Goal: Task Accomplishment & Management: Use online tool/utility

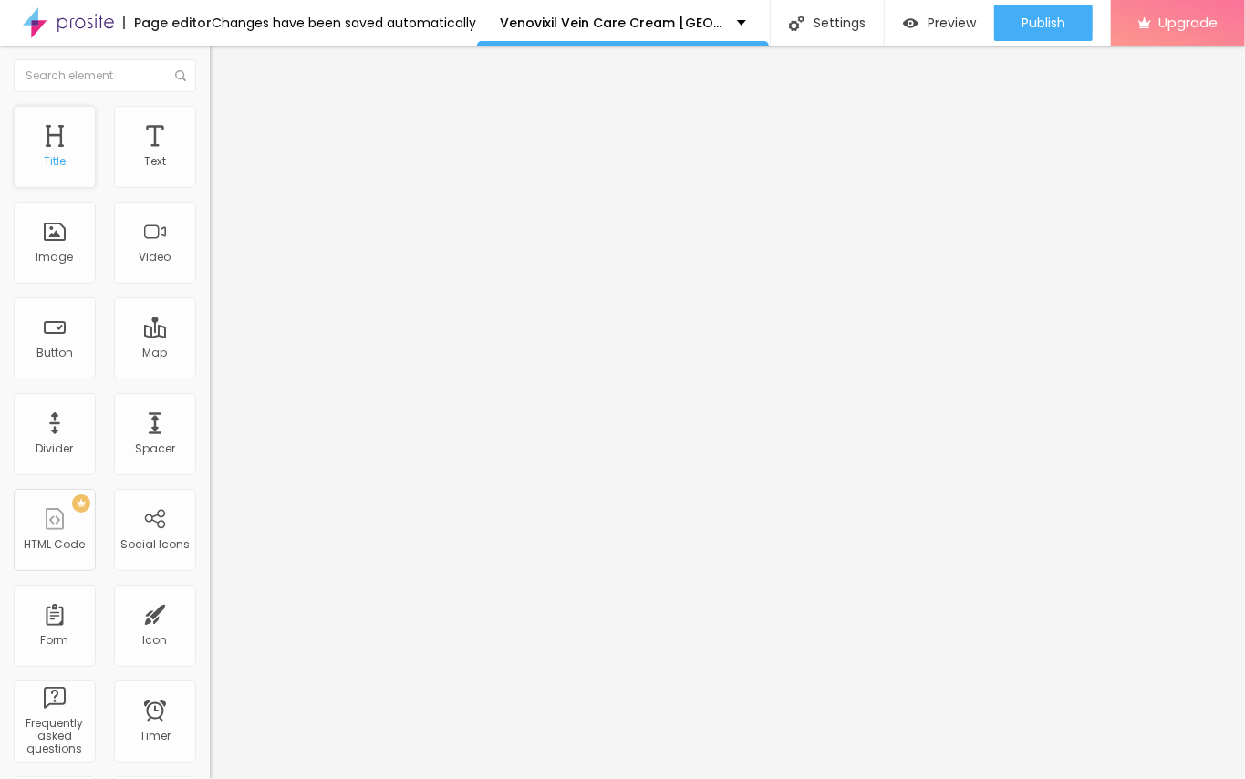
click at [74, 146] on div "Title" at bounding box center [55, 147] width 82 height 82
click at [217, 264] on icon "button" at bounding box center [222, 259] width 11 height 11
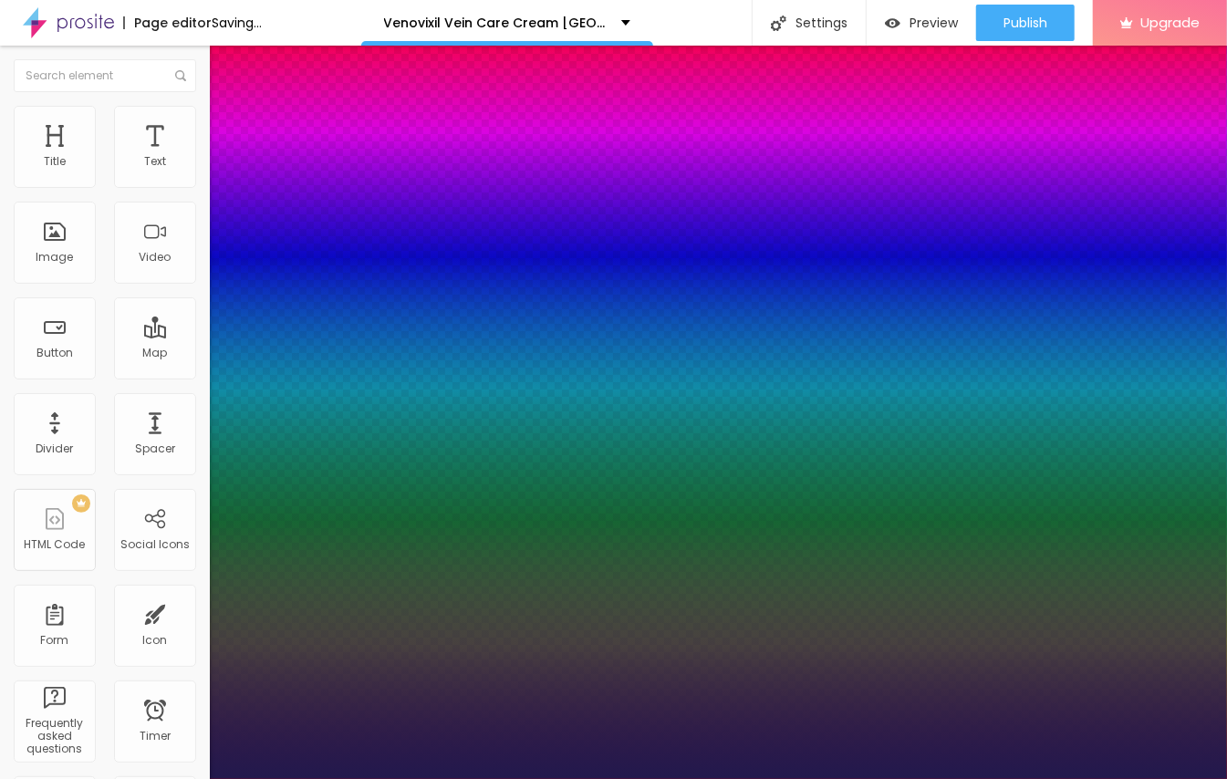
type input "1"
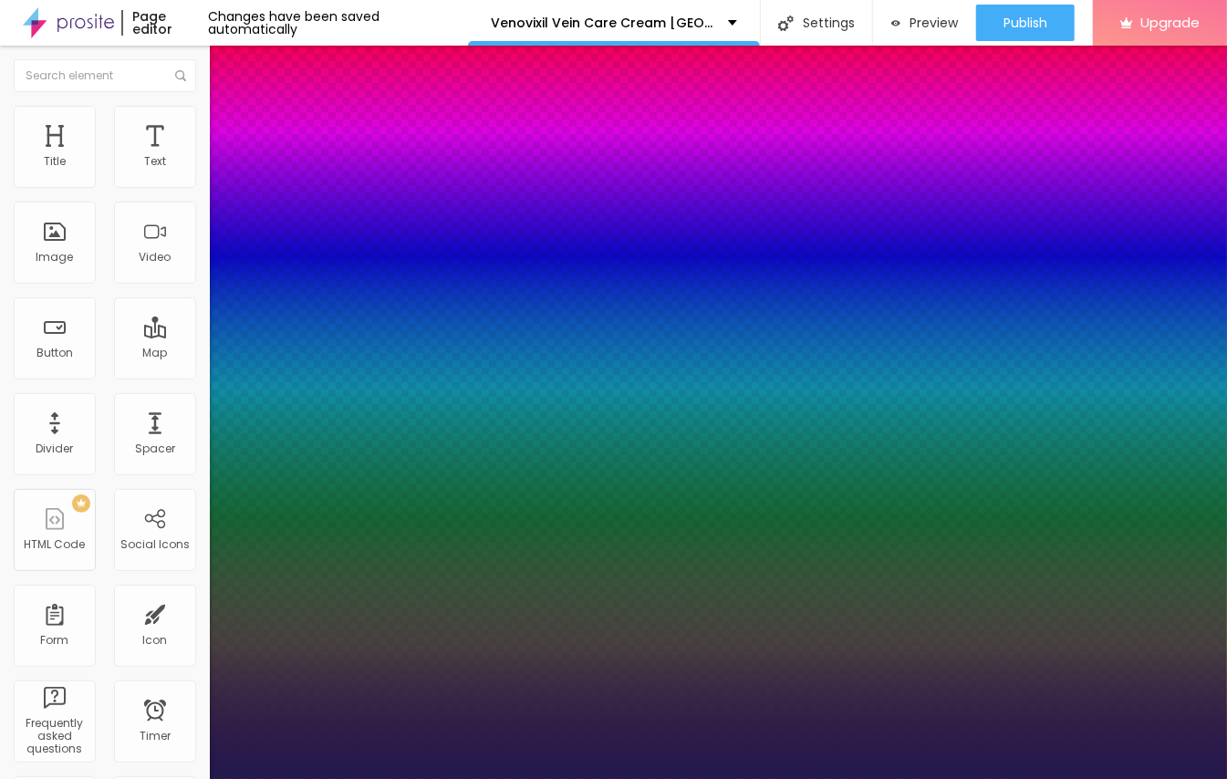
drag, startPoint x: 252, startPoint y: 504, endPoint x: 275, endPoint y: 509, distance: 24.1
type input "37"
type input "1"
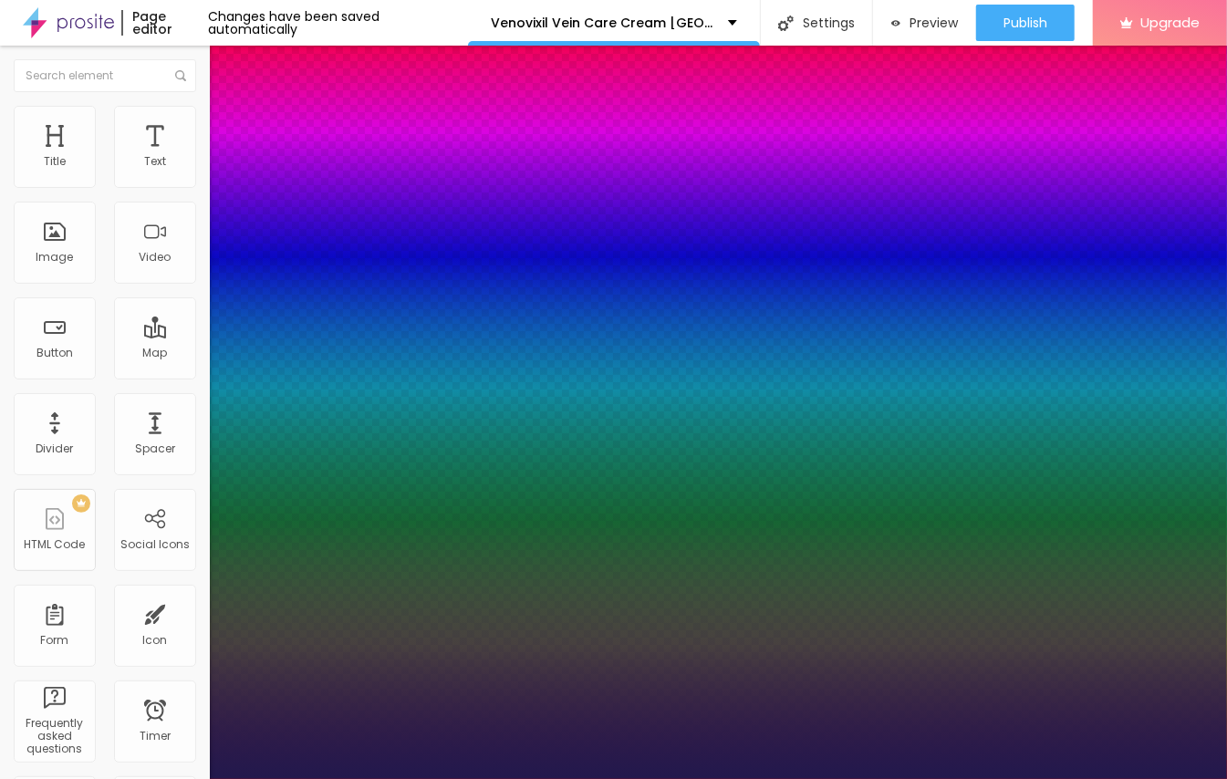
type input "37"
type input "1"
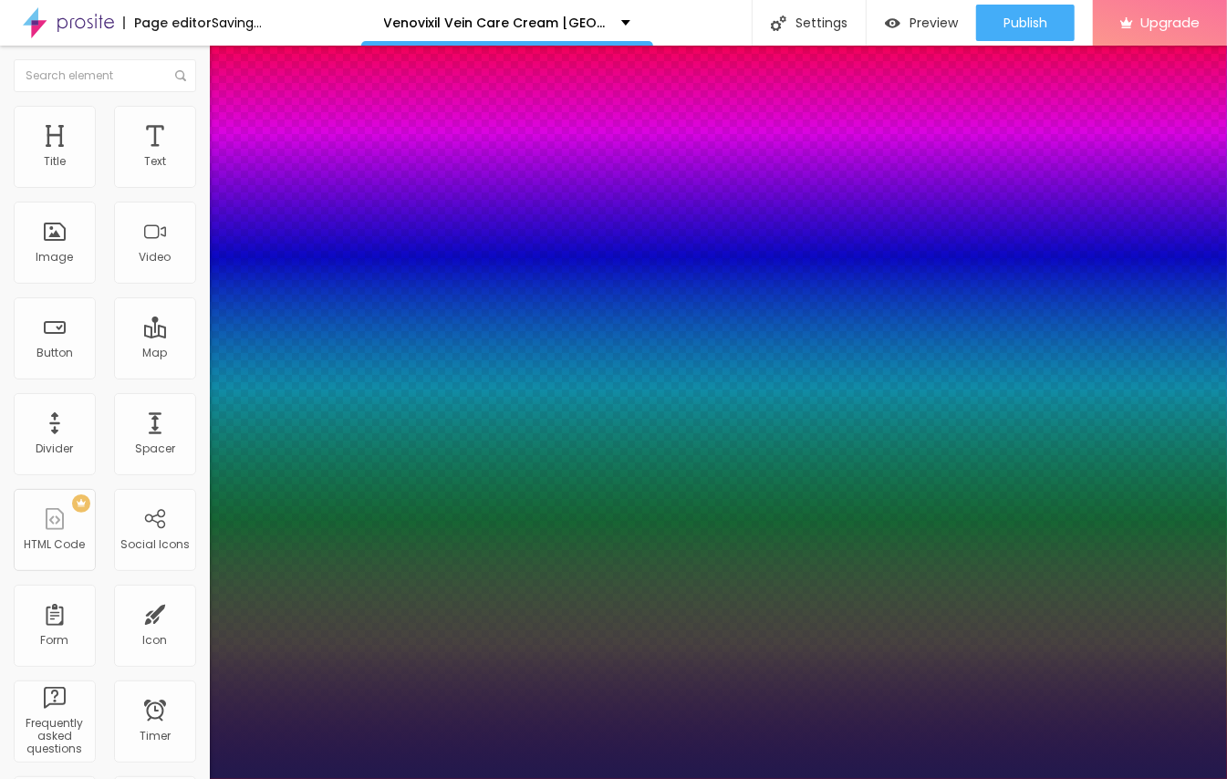
click at [296, 778] on div at bounding box center [613, 779] width 1227 height 0
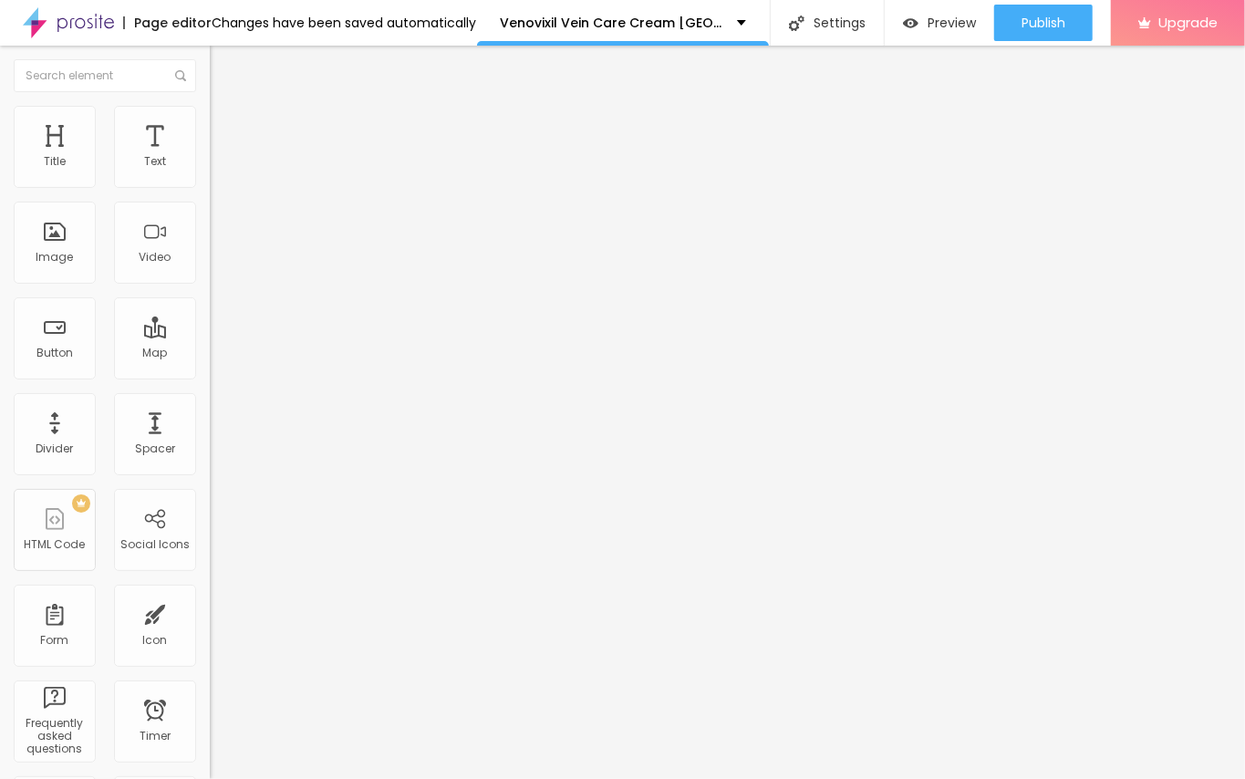
click at [223, 62] on div "Edit Title" at bounding box center [264, 66] width 82 height 15
click at [223, 69] on div "Edit Title" at bounding box center [264, 66] width 82 height 15
click at [210, 66] on button "Edit Title" at bounding box center [315, 67] width 210 height 42
click at [223, 73] on img "button" at bounding box center [230, 66] width 15 height 15
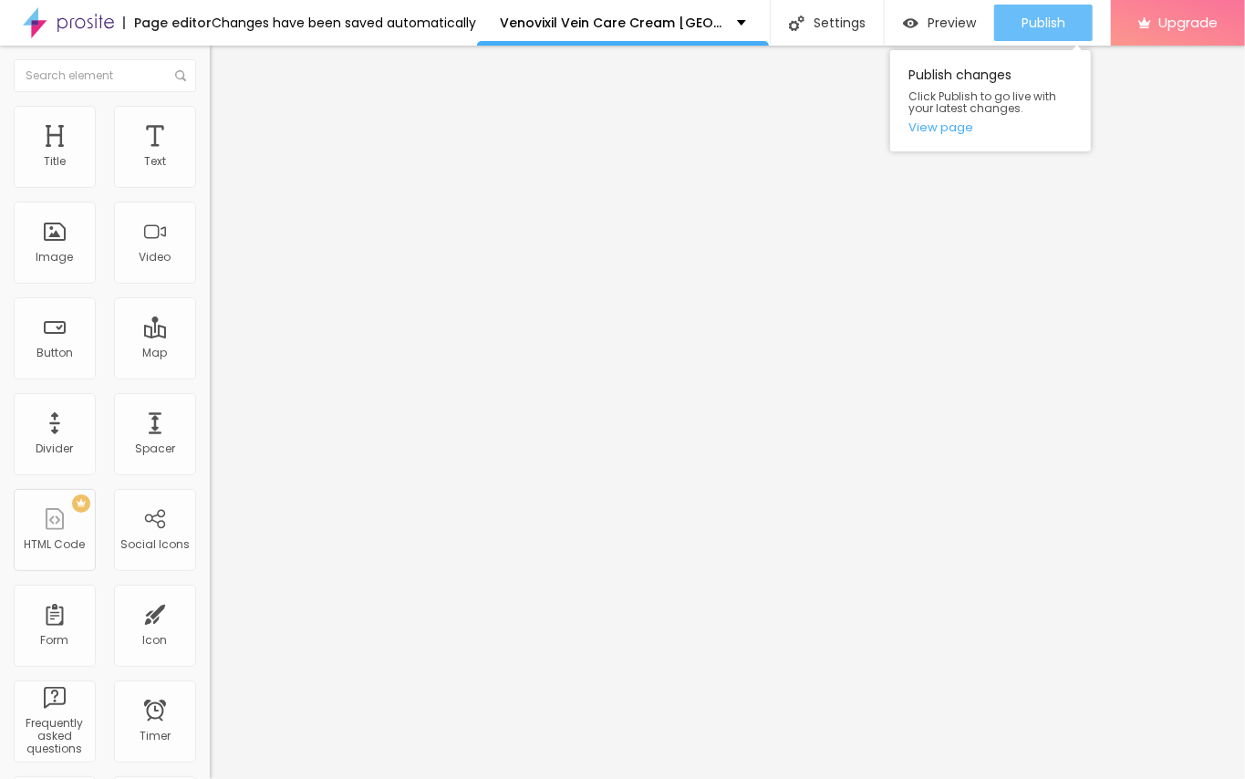
click at [1041, 5] on div "Publish" at bounding box center [1043, 23] width 44 height 36
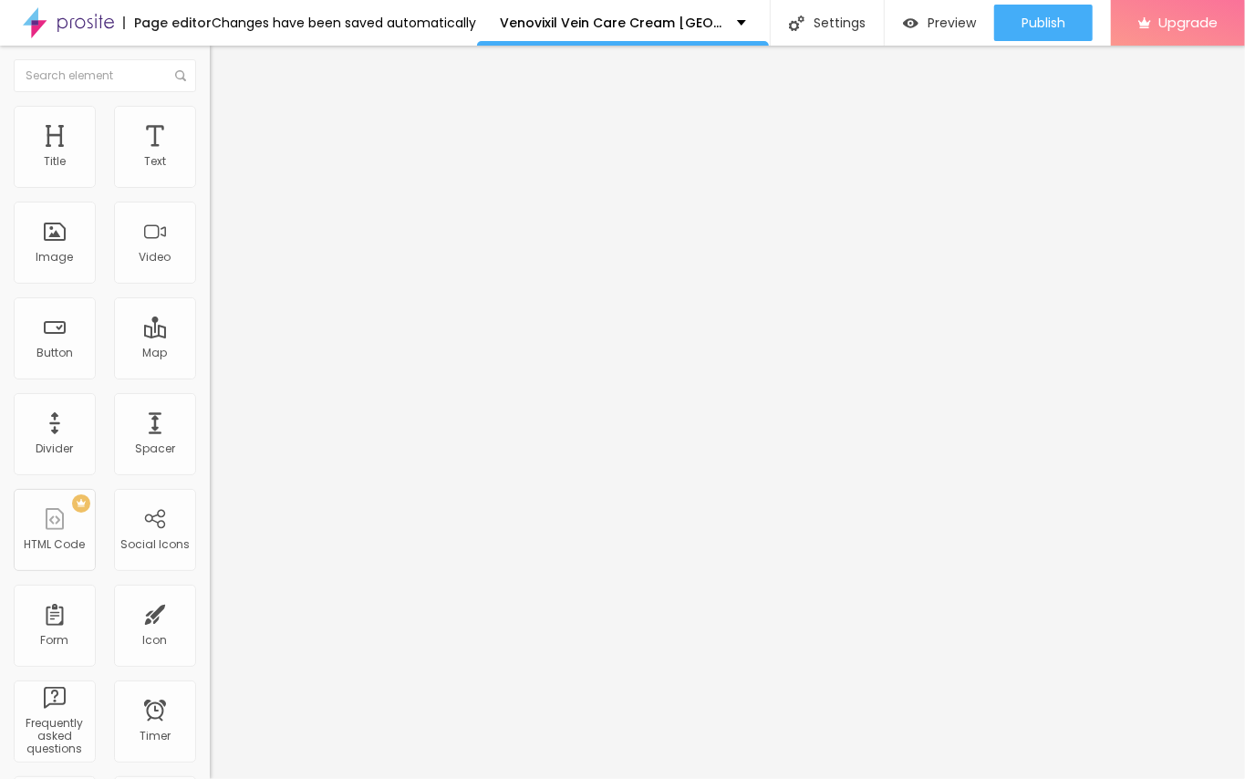
click at [210, 175] on button "button" at bounding box center [223, 165] width 26 height 19
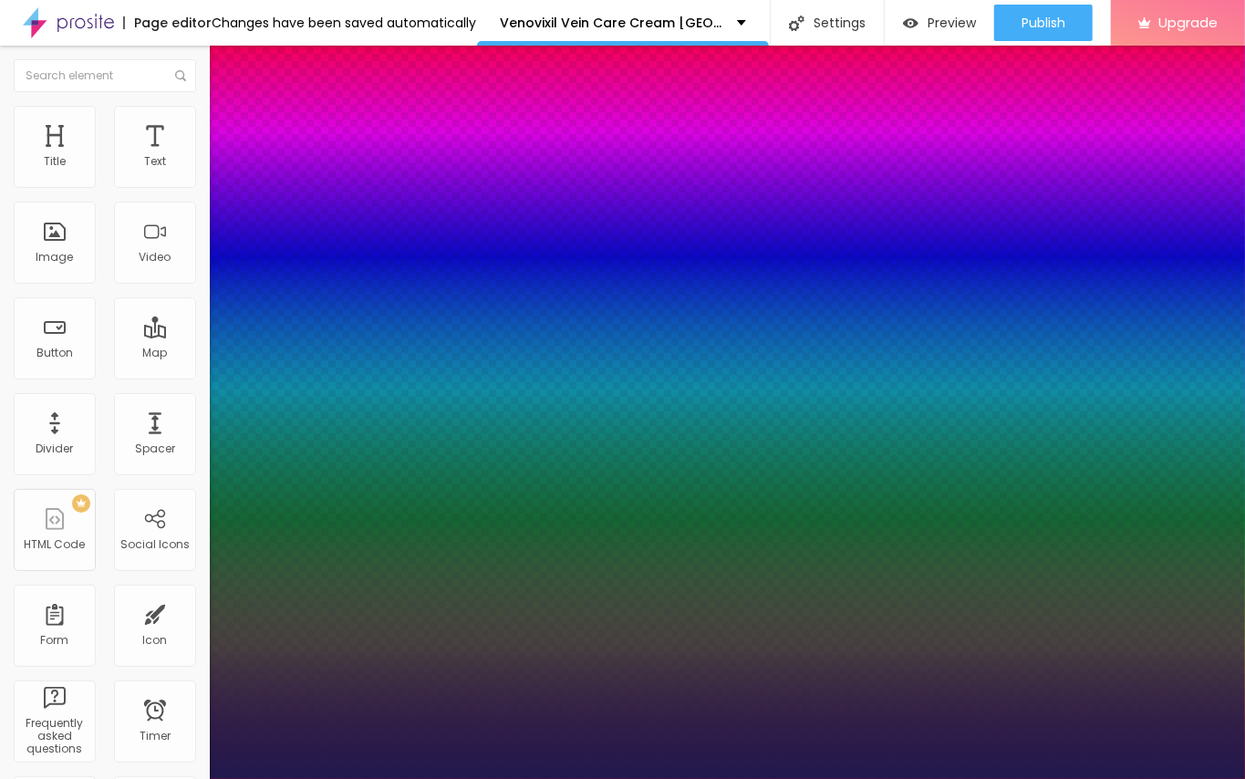
type input "1"
select select "Poppins"
type input "1"
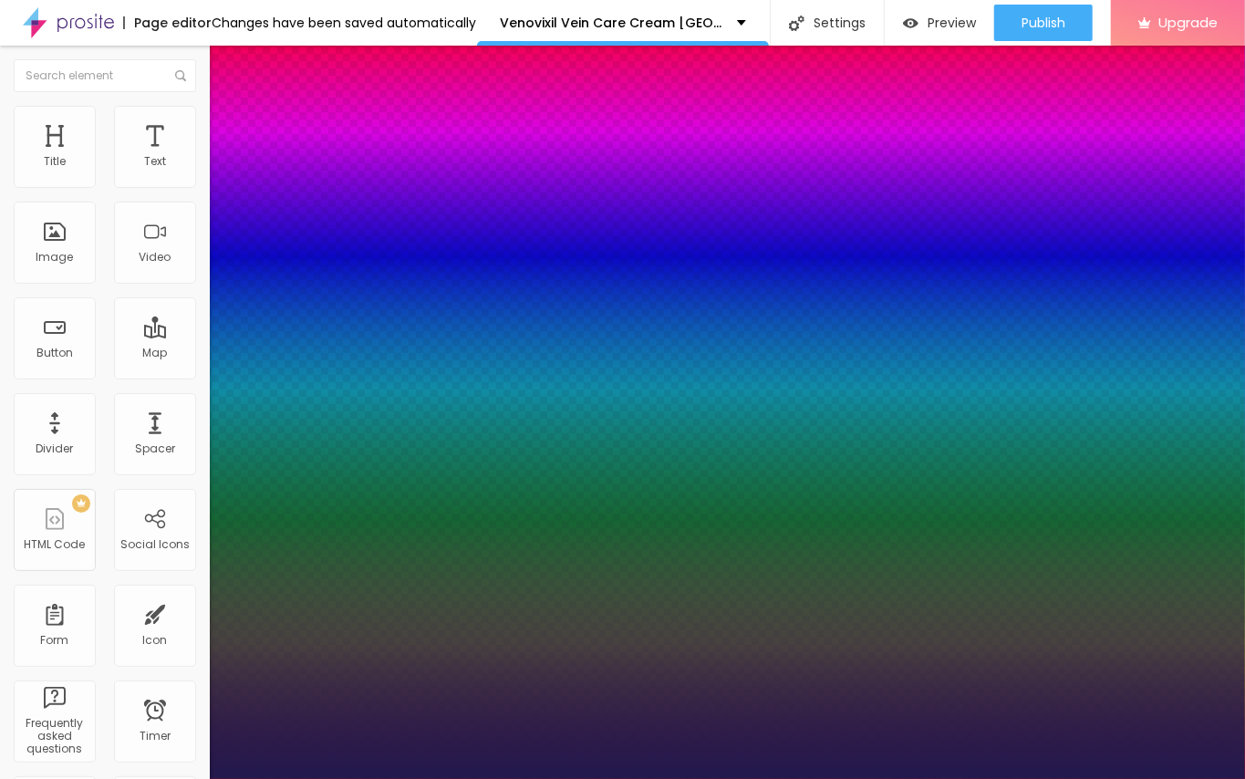
click at [493, 778] on div at bounding box center [622, 779] width 1245 height 0
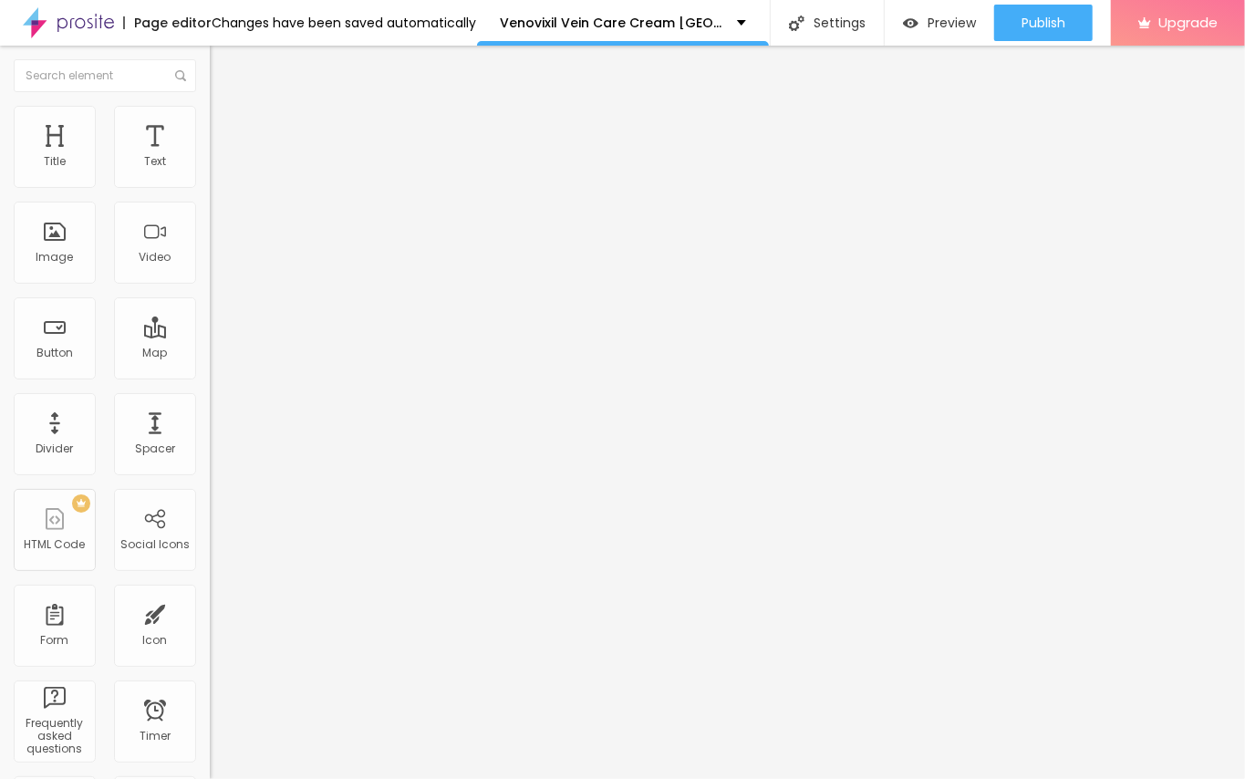
click at [224, 257] on icon "button" at bounding box center [226, 256] width 4 height 4
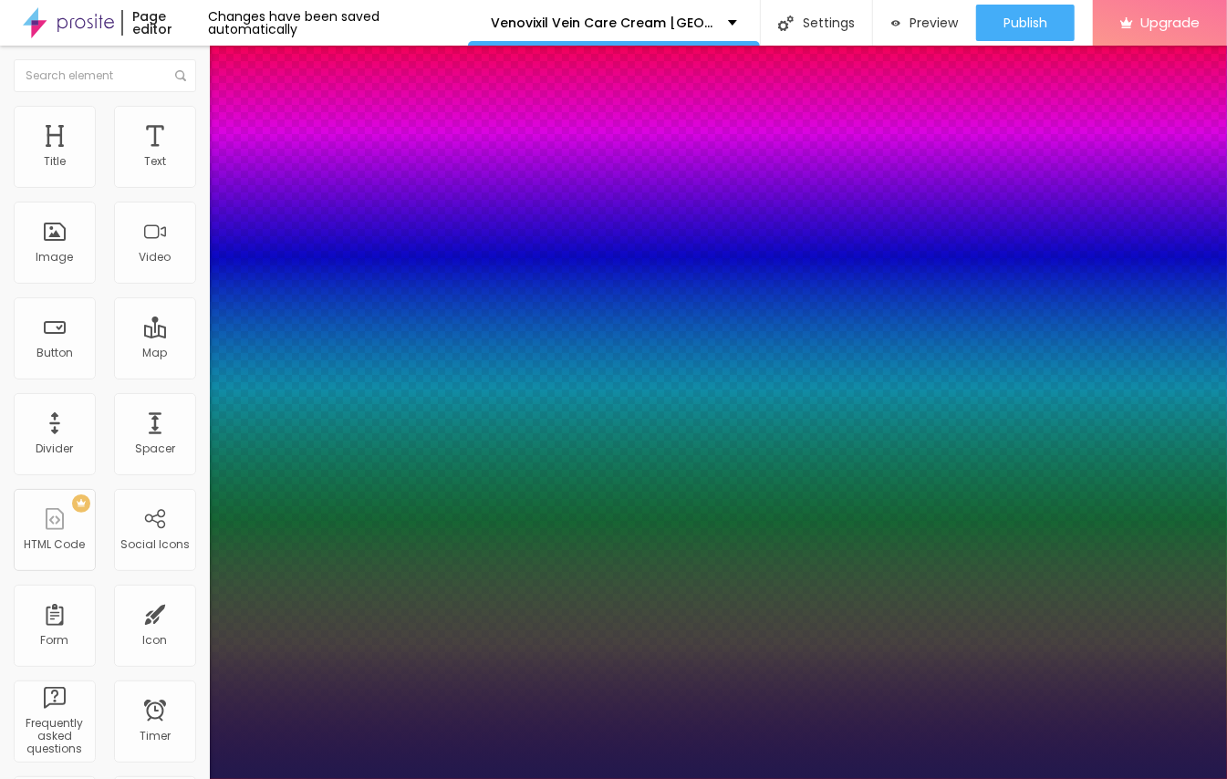
type input "1"
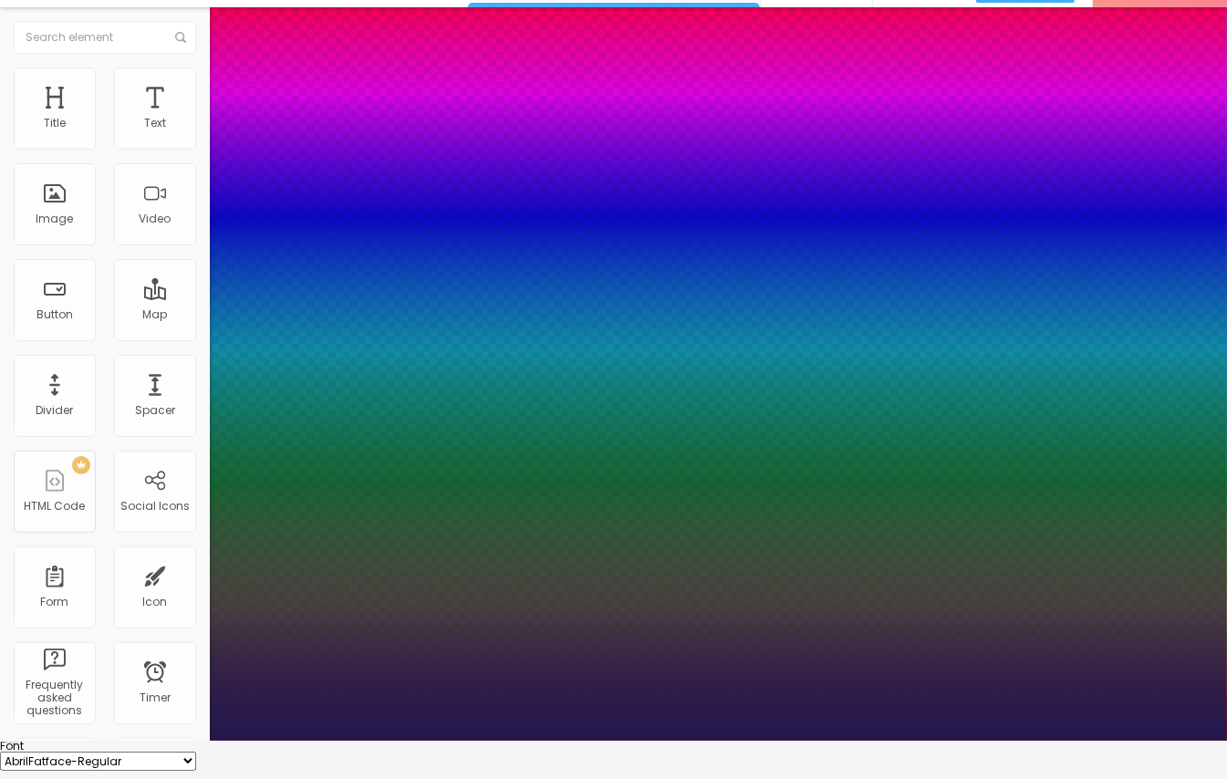
scroll to position [67, 0]
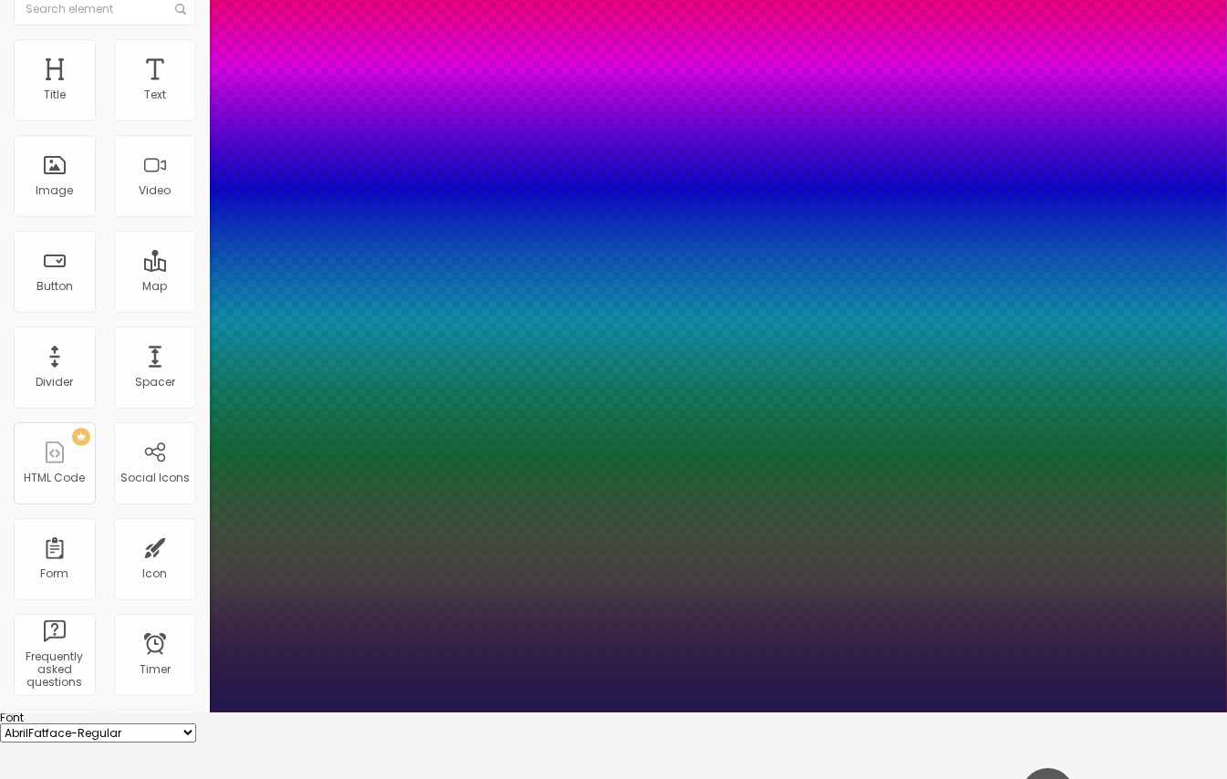
click at [196, 723] on select "AbrilFatface-Regular Actor-Regular Alegreya AlegreyaBlack [PERSON_NAME] [PERSON…" at bounding box center [98, 732] width 196 height 19
select select "Magra-Bold"
click at [195, 723] on select "AbrilFatface-Regular Actor-Regular Alegreya AlegreyaBlack [PERSON_NAME] [PERSON…" at bounding box center [98, 732] width 196 height 19
type input "1"
click at [125, 712] on div at bounding box center [613, 712] width 1227 height 0
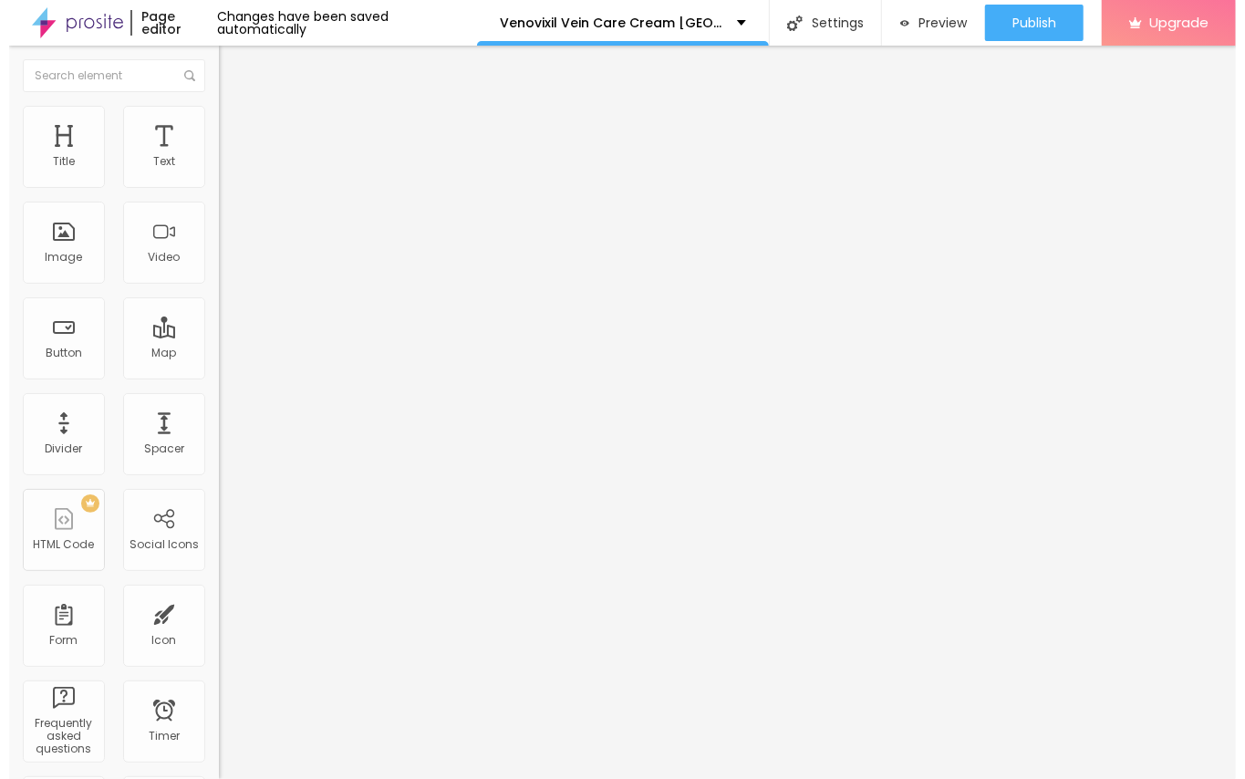
scroll to position [0, 0]
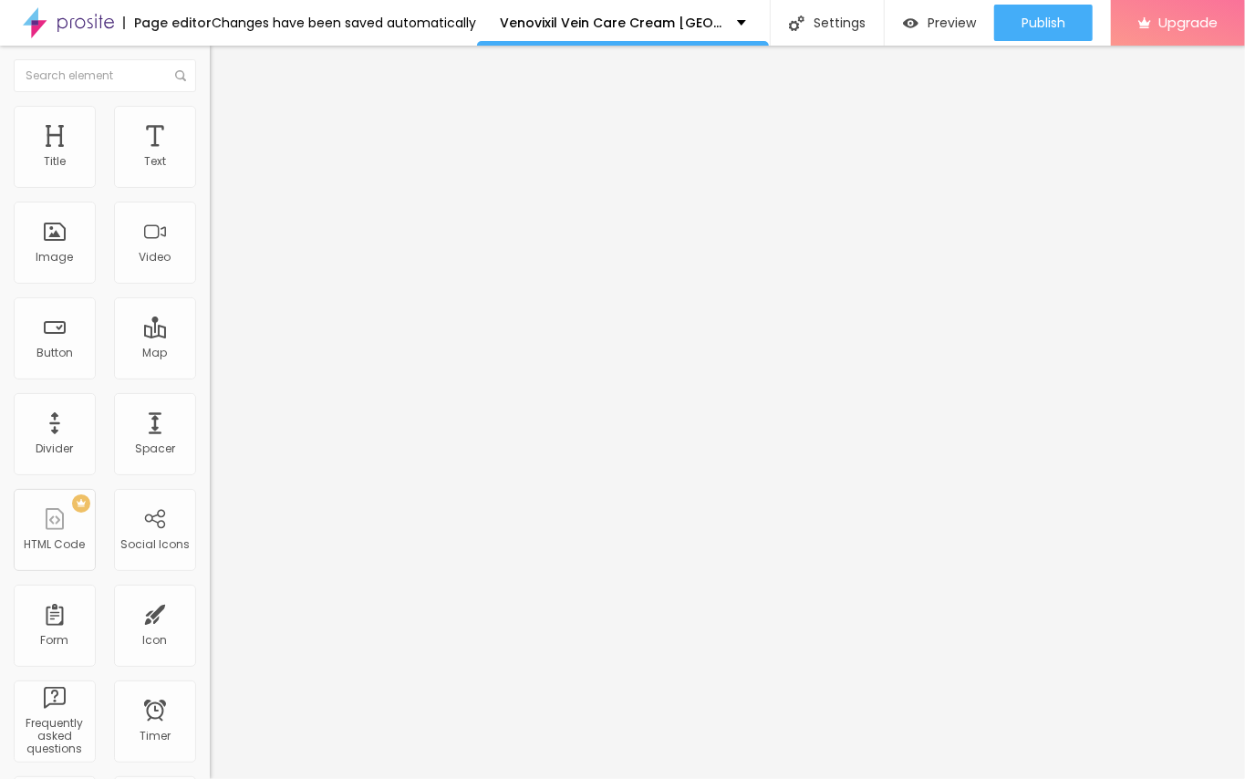
click at [217, 326] on icon "button" at bounding box center [222, 320] width 11 height 11
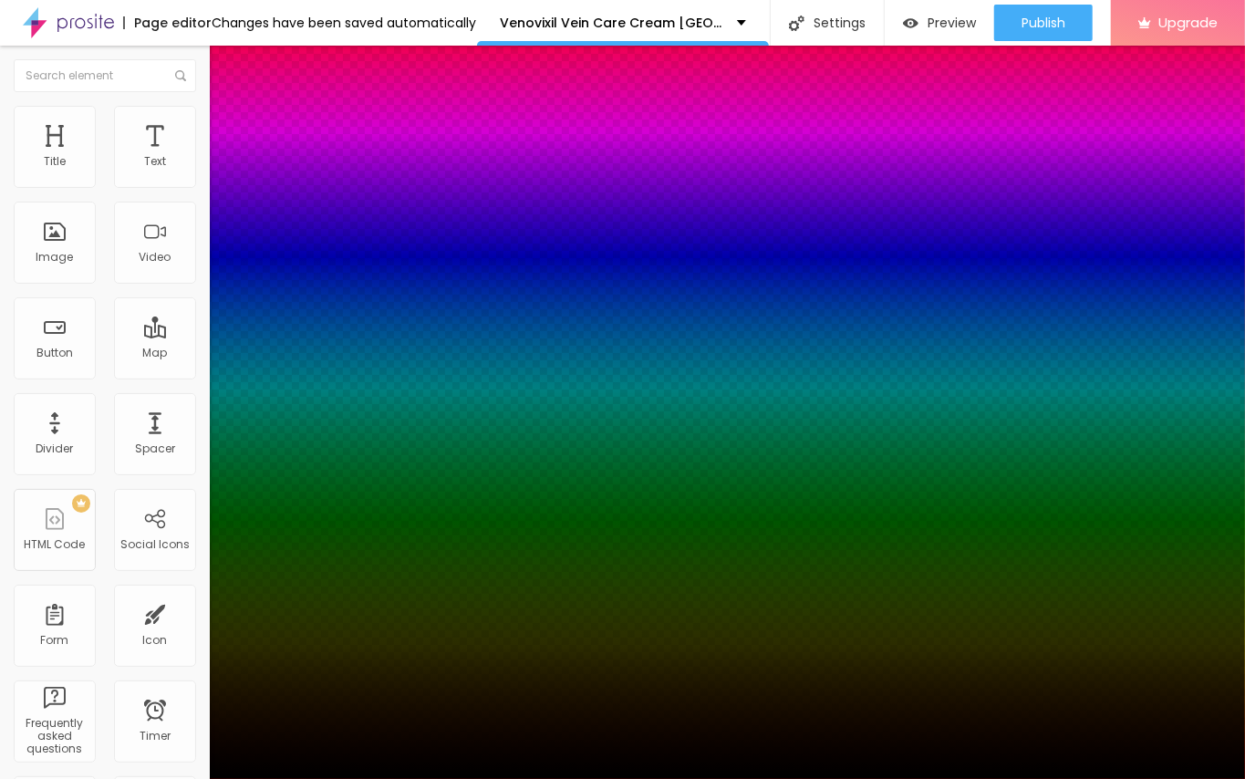
click at [321, 778] on div at bounding box center [622, 790] width 1245 height 0
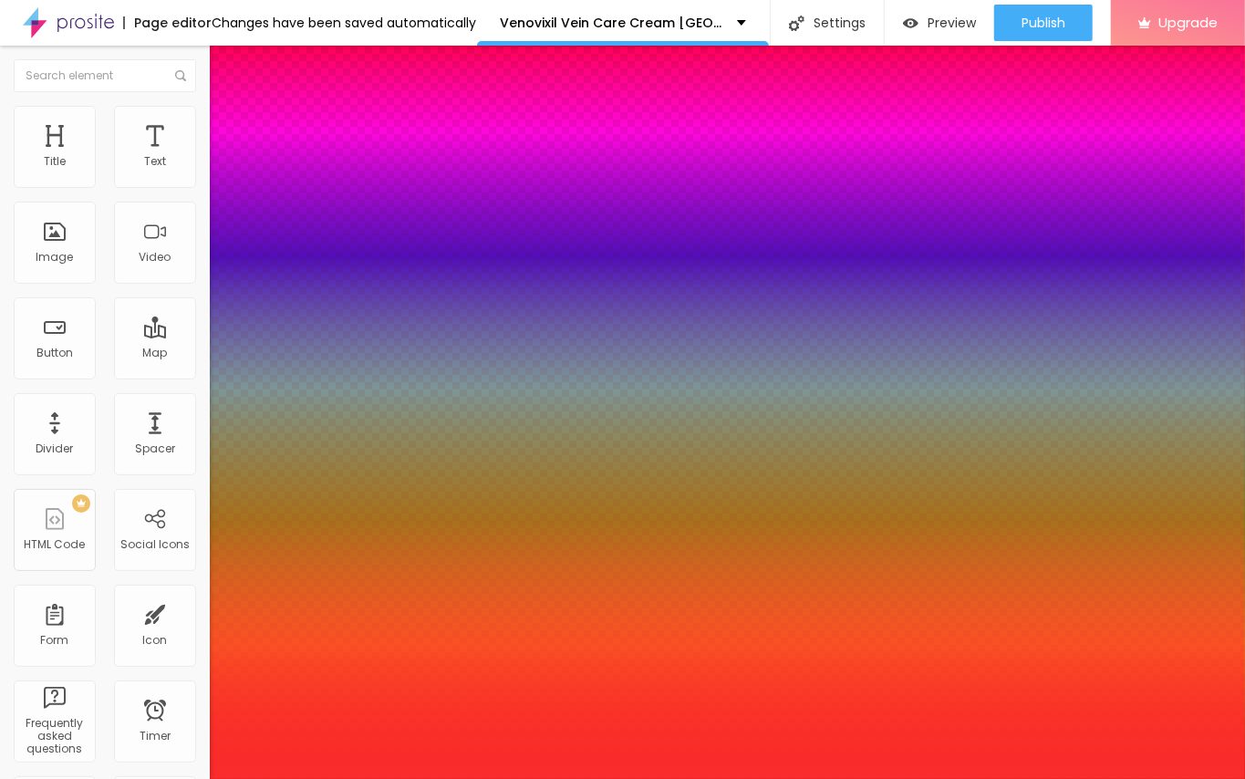
drag, startPoint x: 275, startPoint y: 589, endPoint x: 281, endPoint y: 540, distance: 49.5
click at [281, 540] on div at bounding box center [622, 389] width 1245 height 779
type input "#FA2C2C"
drag, startPoint x: 332, startPoint y: 563, endPoint x: 337, endPoint y: 584, distance: 21.5
click at [16, 266] on div at bounding box center [7, 265] width 18 height 3
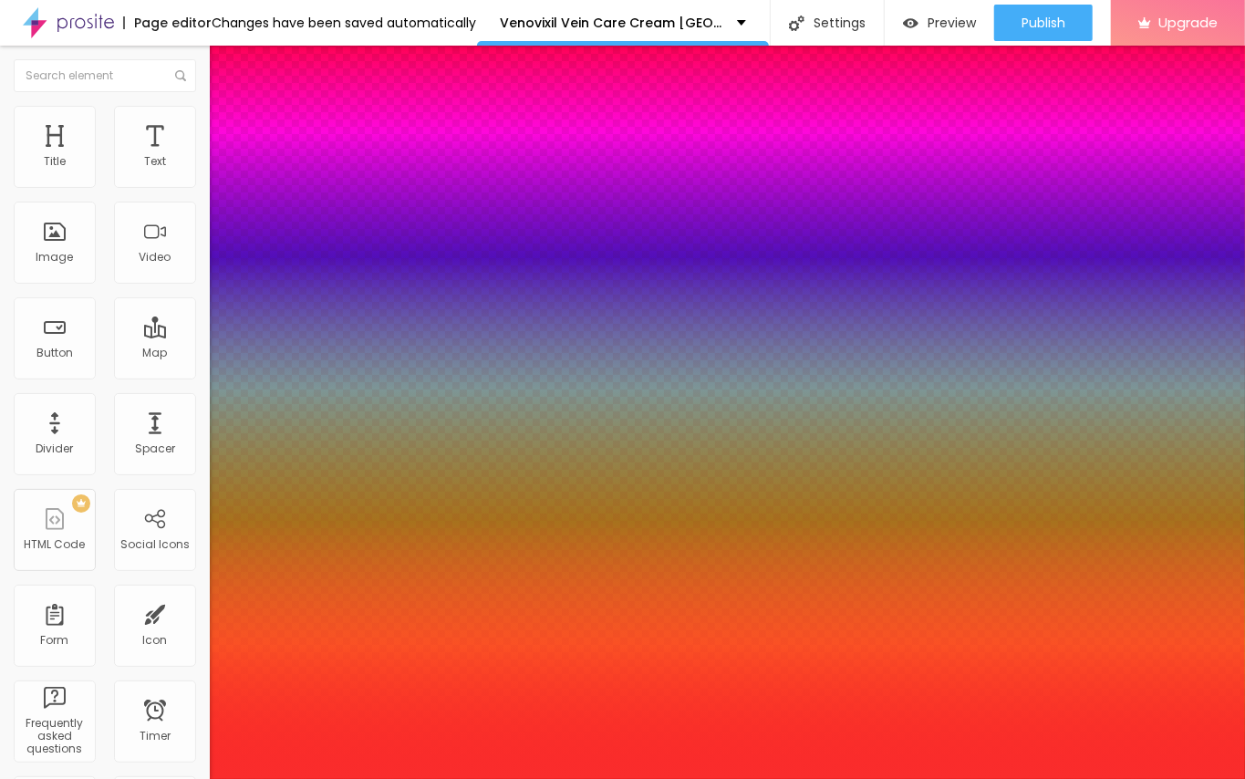
click at [40, 778] on div at bounding box center [622, 779] width 1245 height 0
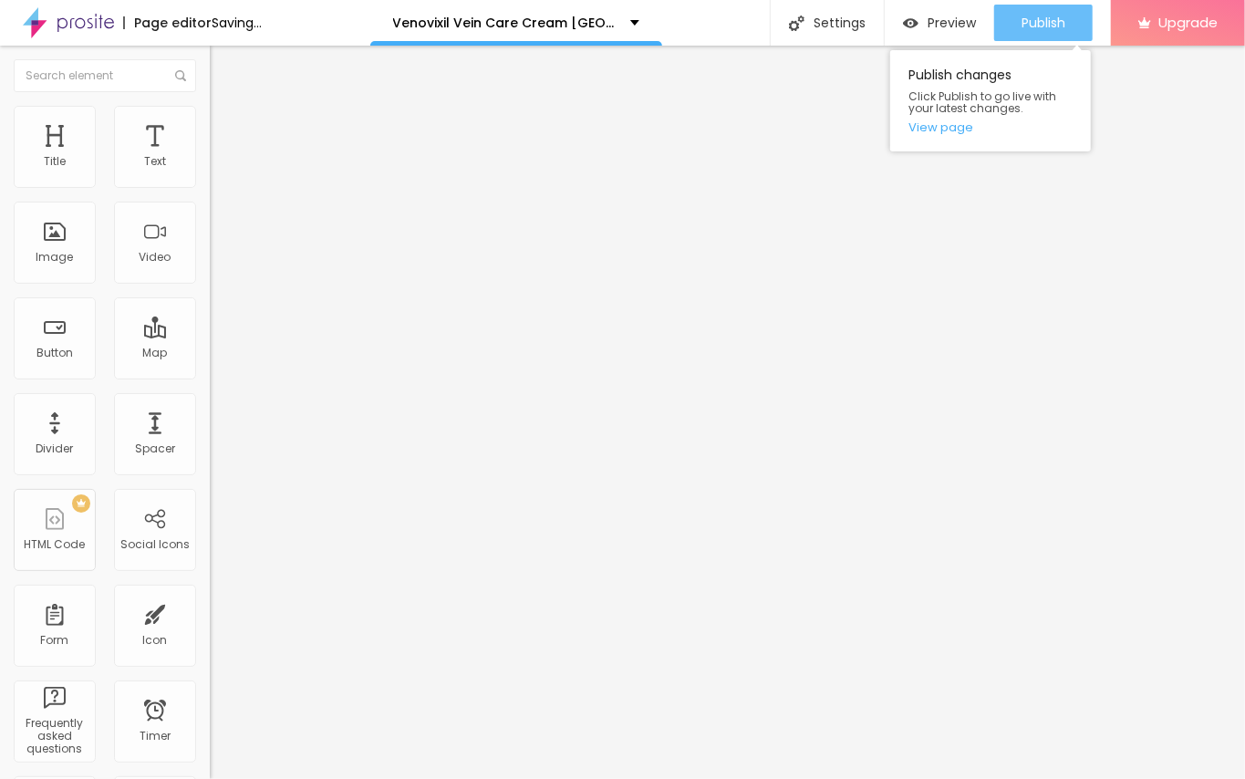
click at [1012, 35] on button "Publish" at bounding box center [1043, 23] width 98 height 36
